Goal: Navigation & Orientation: Find specific page/section

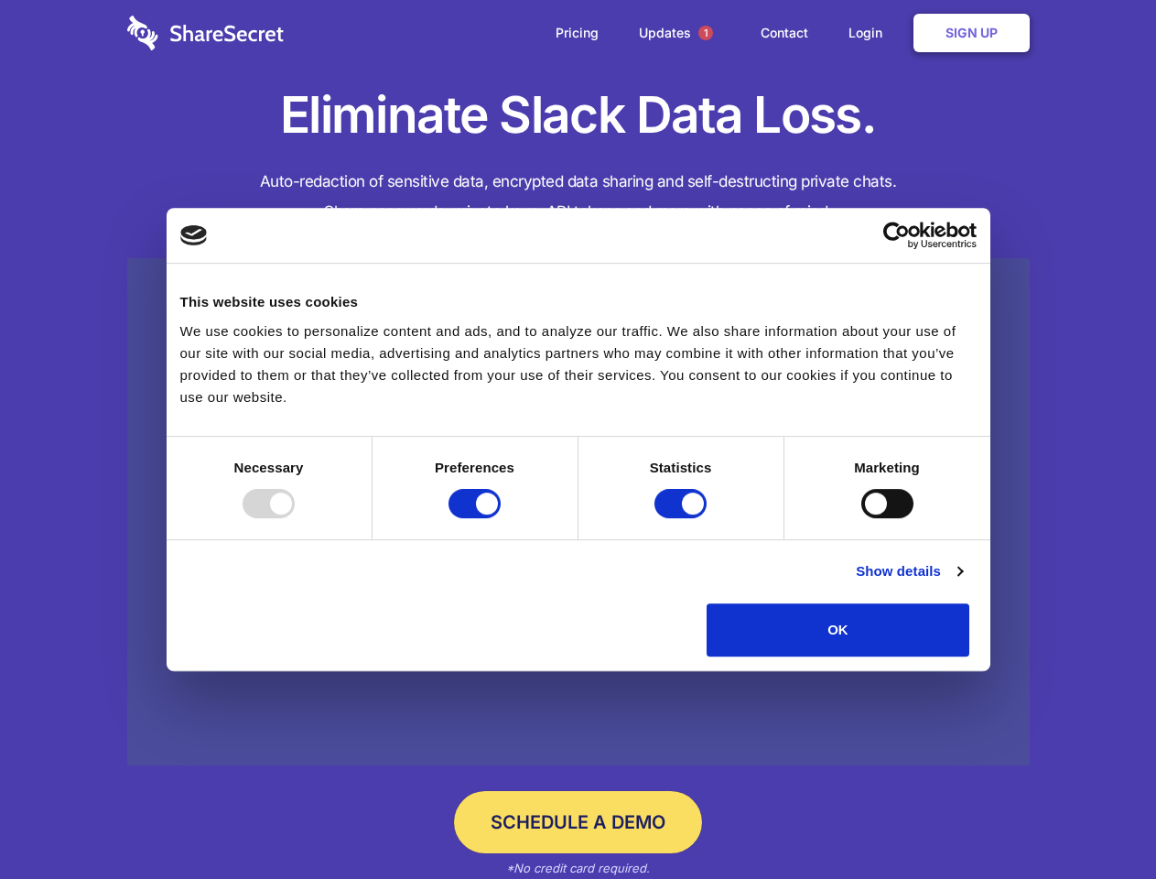
click at [295, 518] on div at bounding box center [269, 503] width 52 height 29
click at [501, 518] on input "Preferences" at bounding box center [475, 503] width 52 height 29
checkbox input "false"
click at [683, 518] on input "Statistics" at bounding box center [680, 503] width 52 height 29
checkbox input "false"
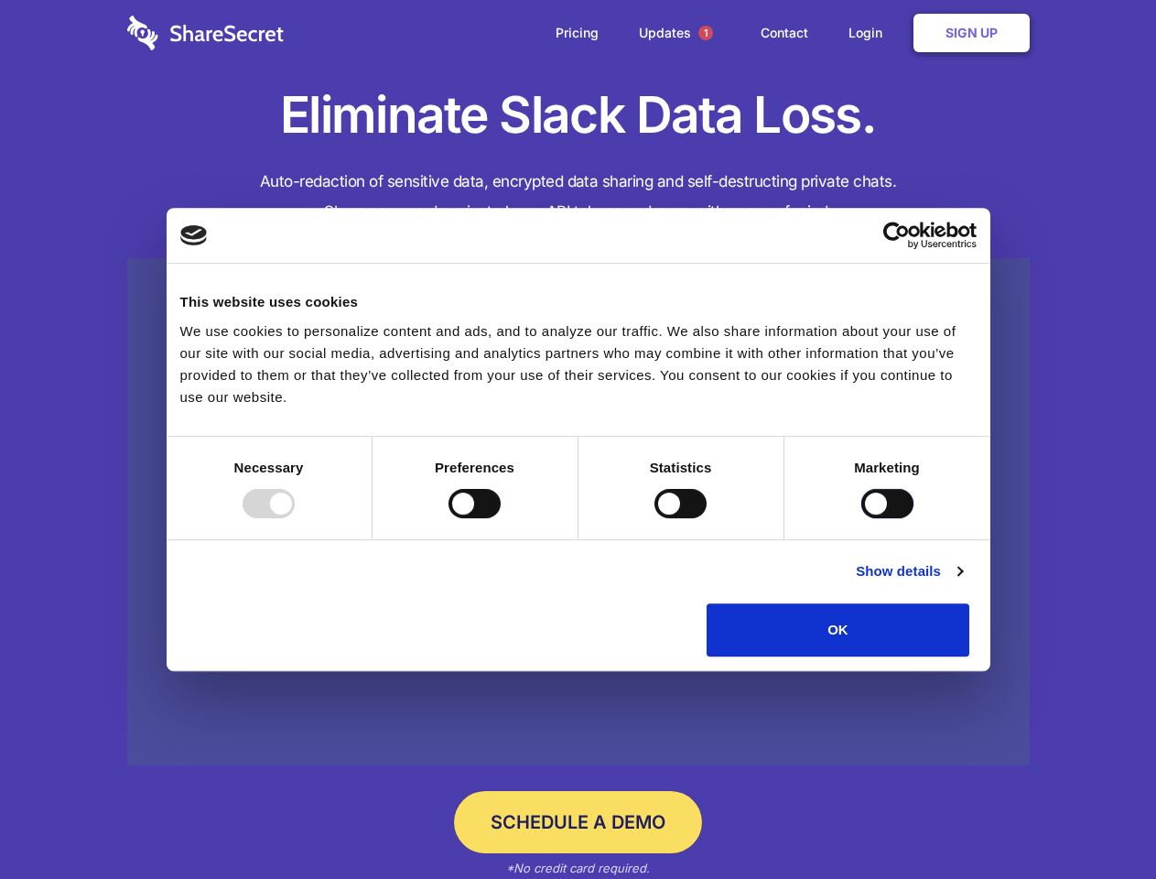
click at [861, 518] on input "Marketing" at bounding box center [887, 503] width 52 height 29
checkbox input "true"
click at [962, 582] on link "Show details" at bounding box center [909, 571] width 106 height 22
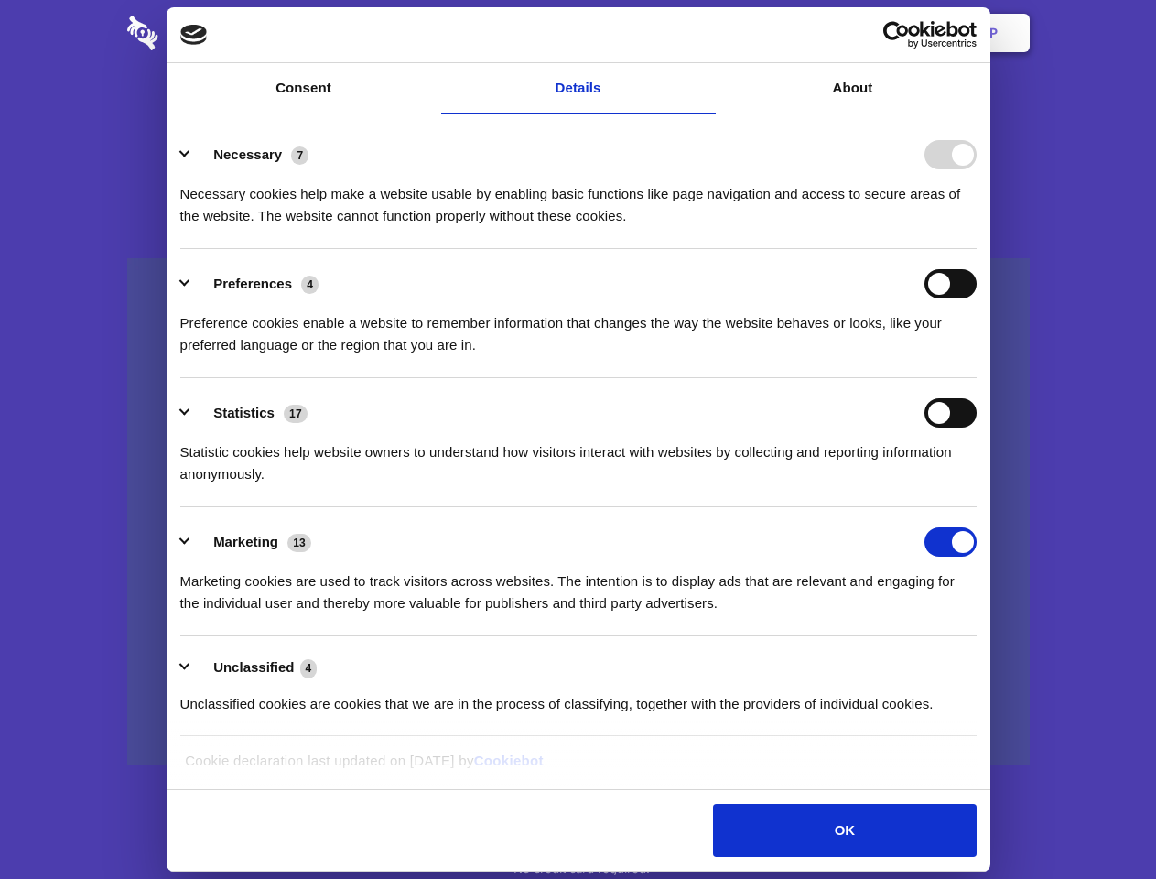
click at [977, 249] on li "Necessary 7 Necessary cookies help make a website usable by enabling basic func…" at bounding box center [578, 184] width 796 height 129
click at [705, 33] on span "1" at bounding box center [705, 33] width 15 height 15
